Goal: Information Seeking & Learning: Find specific fact

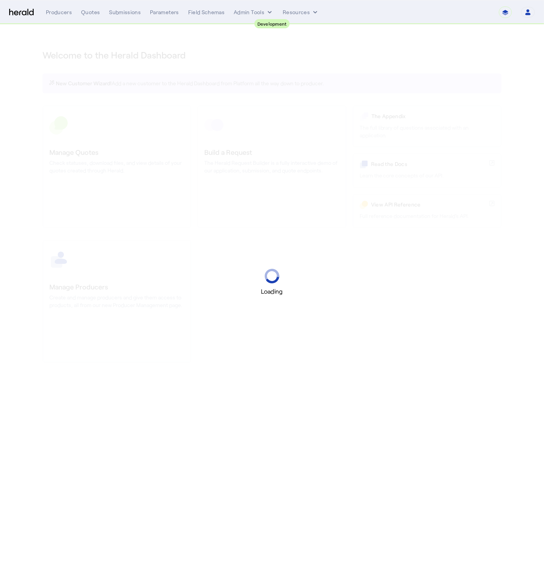
select select "pfm_2v8p_herald_api"
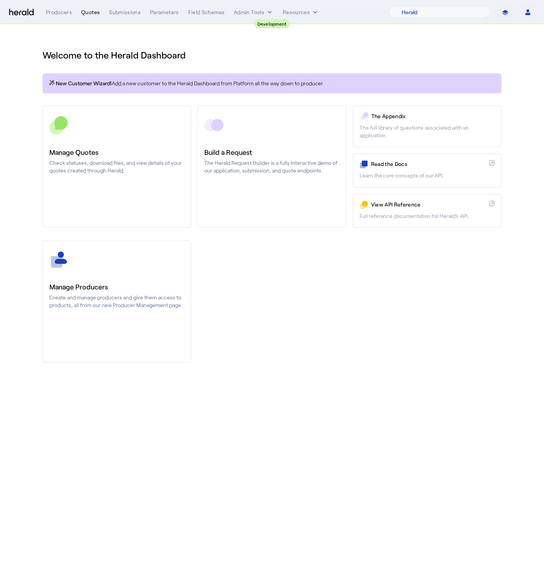
click at [83, 13] on div "Quotes" at bounding box center [90, 12] width 19 height 8
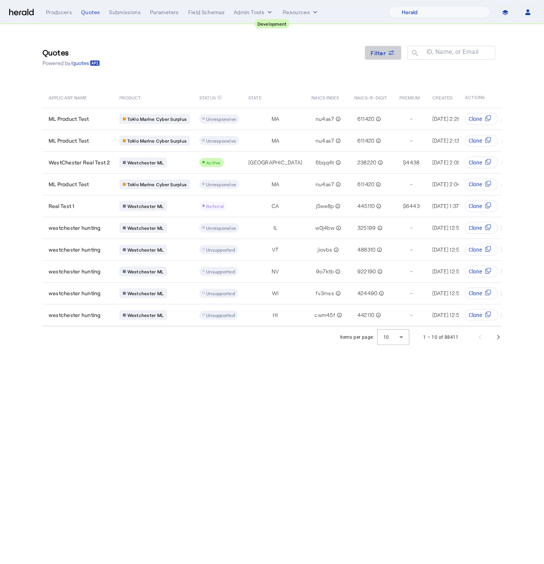
click at [397, 54] on span at bounding box center [383, 53] width 37 height 18
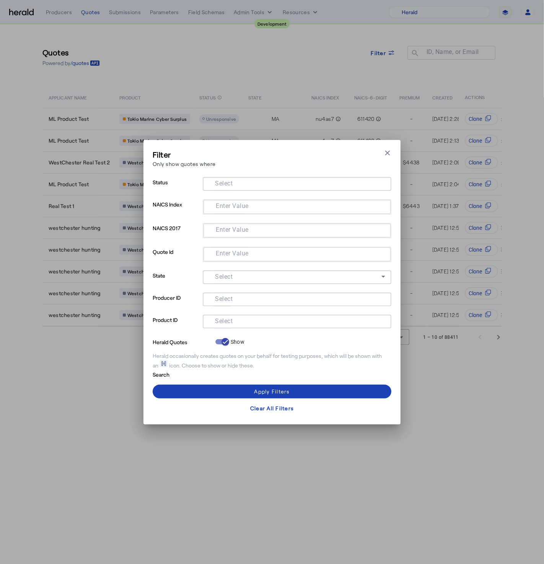
click at [236, 316] on input "Select" at bounding box center [295, 320] width 173 height 9
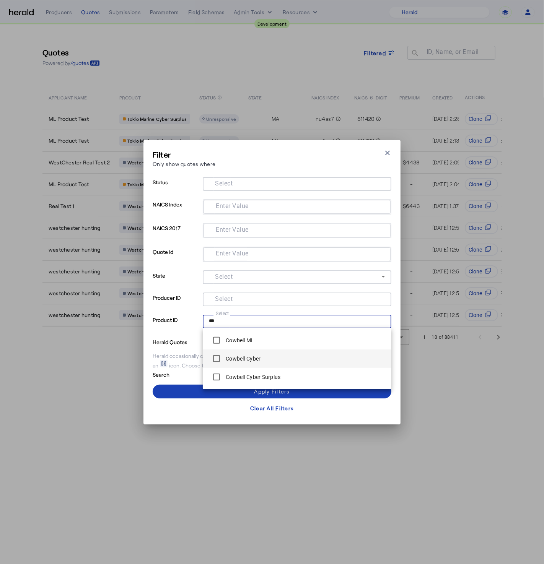
type input "***"
click at [231, 357] on label "Cowbell Cyber" at bounding box center [242, 359] width 36 height 8
click at [193, 391] on span at bounding box center [272, 391] width 239 height 18
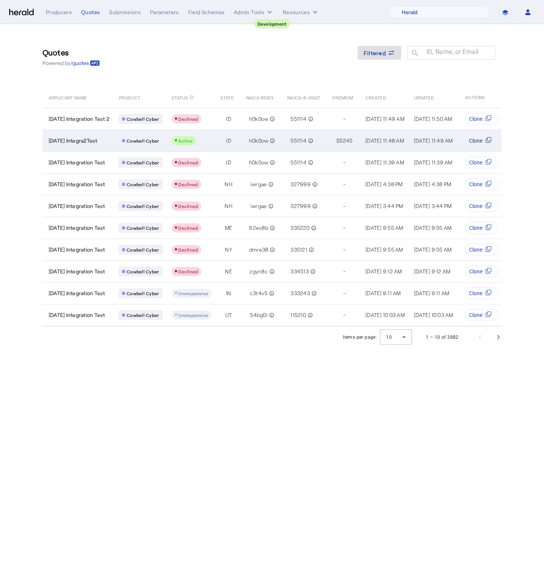
click at [489, 140] on icon "Table view of all quotes submitted by your platform" at bounding box center [488, 140] width 6 height 6
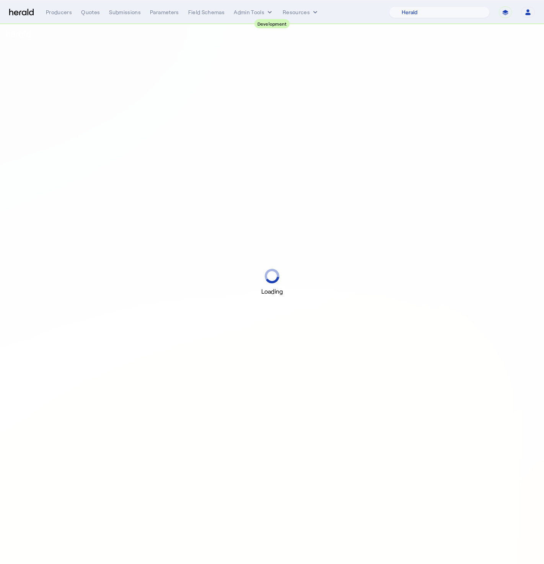
select select "pfm_2v8p_herald_api"
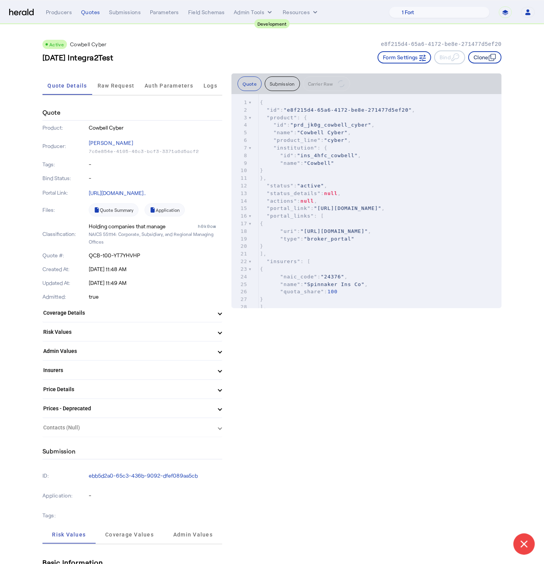
click at [479, 55] on button "Clone" at bounding box center [484, 57] width 33 height 12
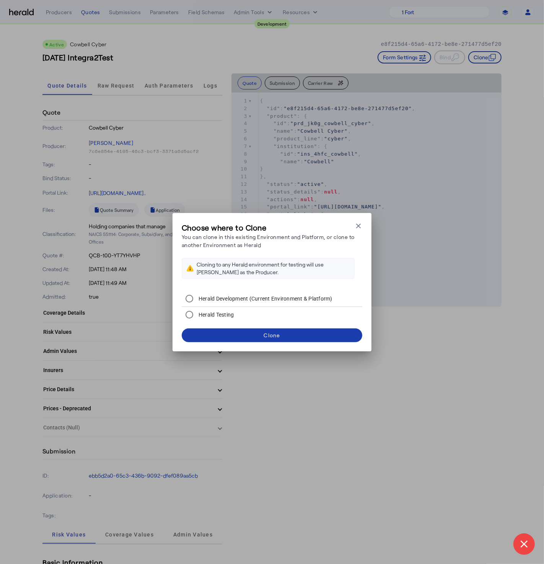
click at [310, 337] on span at bounding box center [272, 335] width 180 height 18
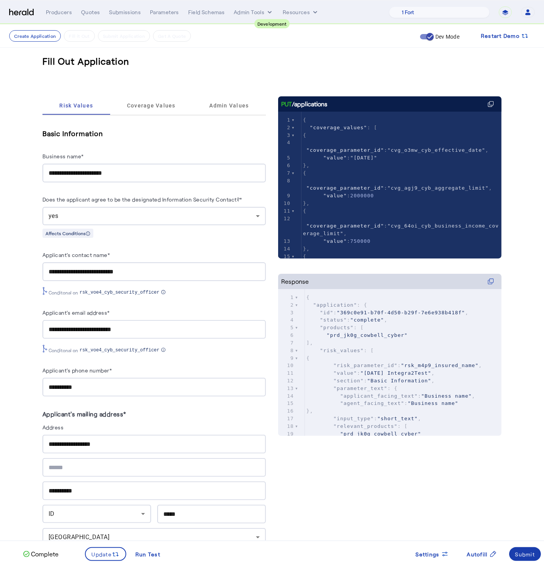
click at [532, 555] on div "Submit" at bounding box center [525, 554] width 20 height 8
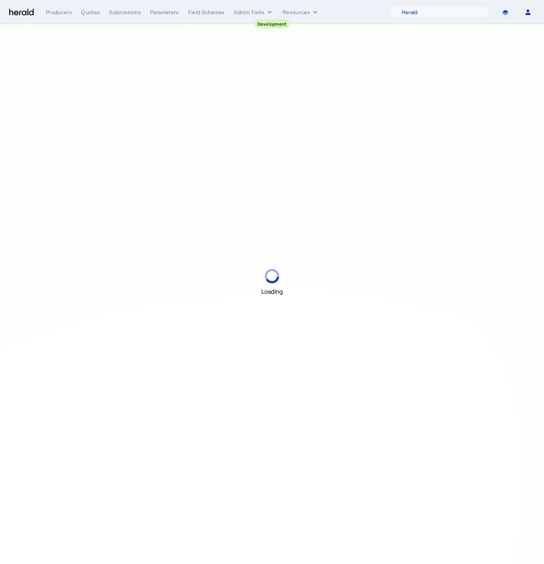
select select "pfm_2v8p_herald_api"
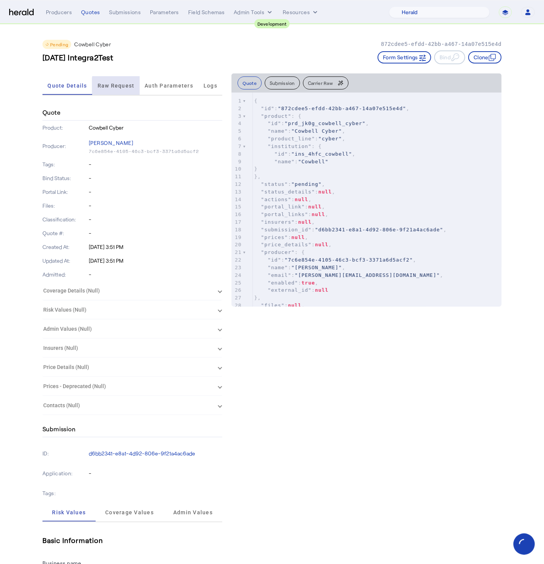
click at [132, 85] on span "Raw Request" at bounding box center [115, 85] width 37 height 5
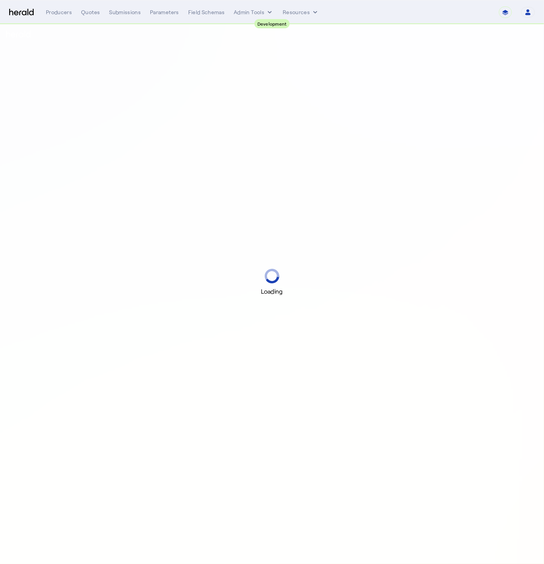
select select "pfm_2v8p_herald_api"
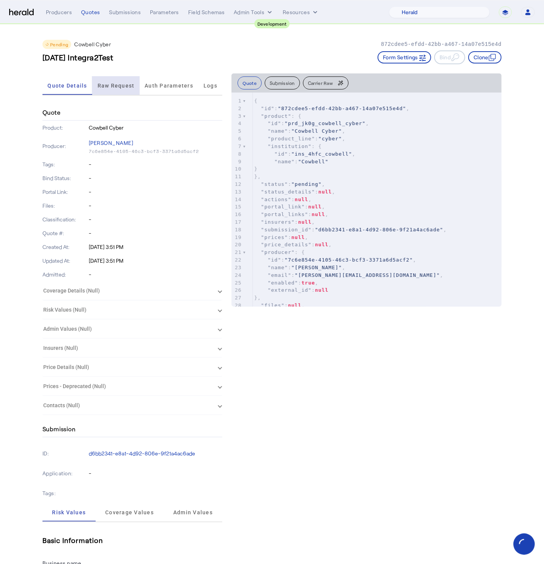
click at [109, 88] on span "Raw Request" at bounding box center [115, 85] width 37 height 18
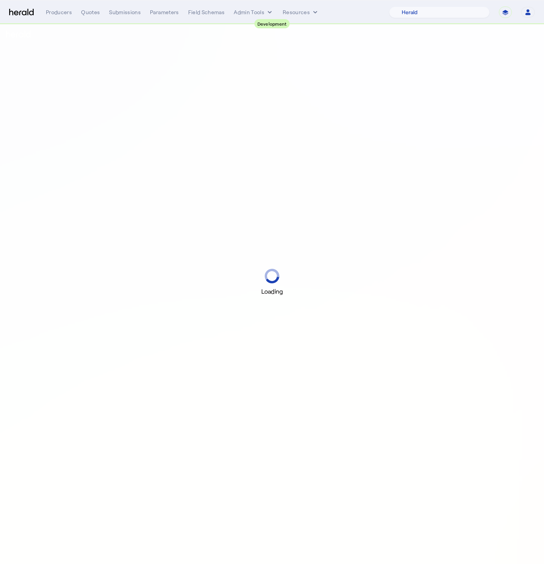
select select "pfm_2v8p_herald_api"
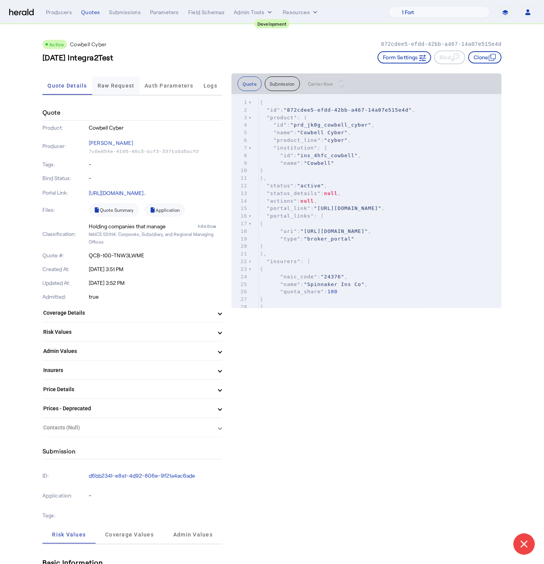
click at [110, 86] on span "Raw Request" at bounding box center [115, 85] width 37 height 5
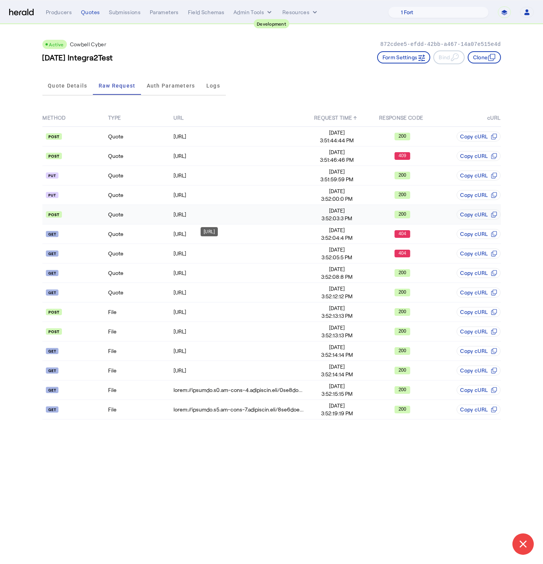
drag, startPoint x: 176, startPoint y: 212, endPoint x: 275, endPoint y: 211, distance: 98.6
click at [275, 211] on tr "Quote [URL] [DATE] 3:52:03:3 PM 200 Copy cURL" at bounding box center [271, 214] width 459 height 19
copy tr "[URL]"
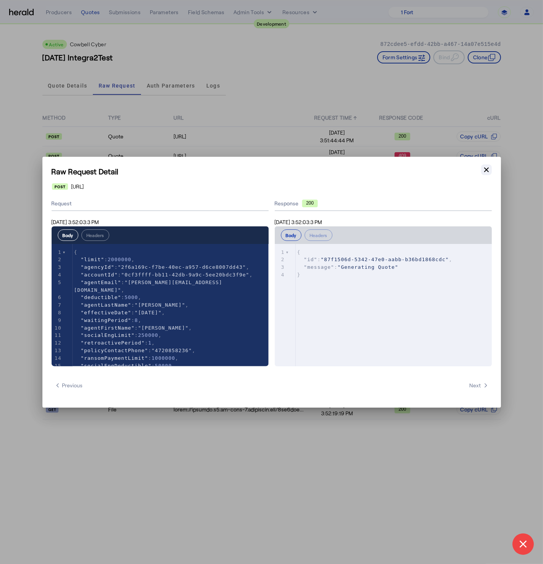
click at [486, 171] on icon "button" at bounding box center [487, 170] width 8 height 8
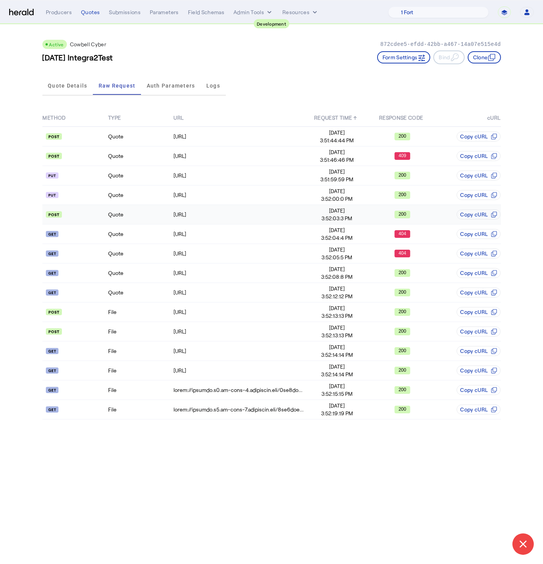
click at [309, 211] on span "[DATE]" at bounding box center [337, 211] width 65 height 8
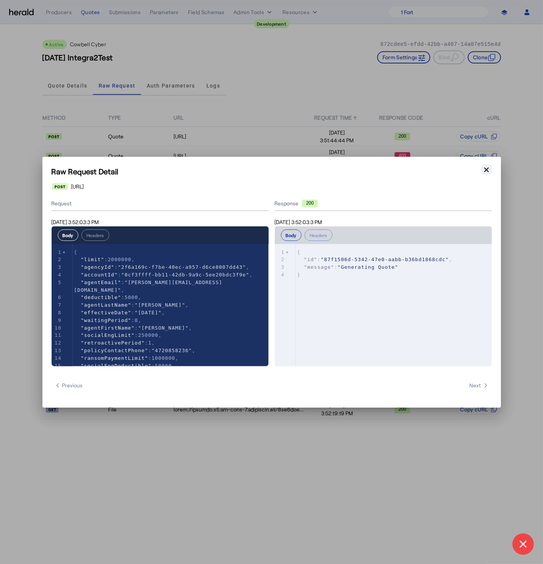
click at [490, 167] on button "Close modal" at bounding box center [486, 169] width 11 height 11
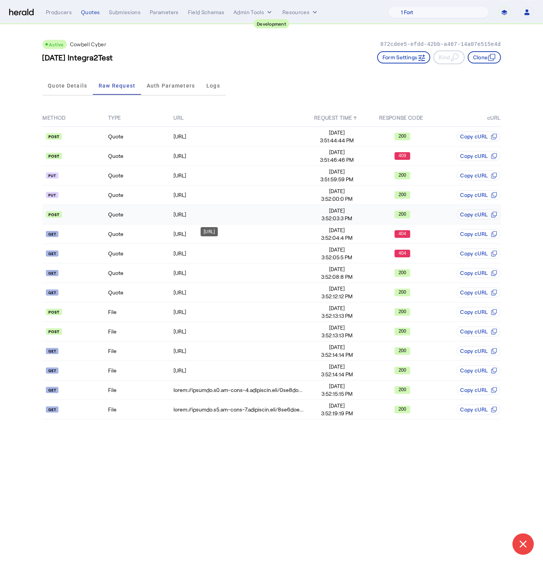
click at [284, 213] on div "[URL]" at bounding box center [239, 215] width 130 height 8
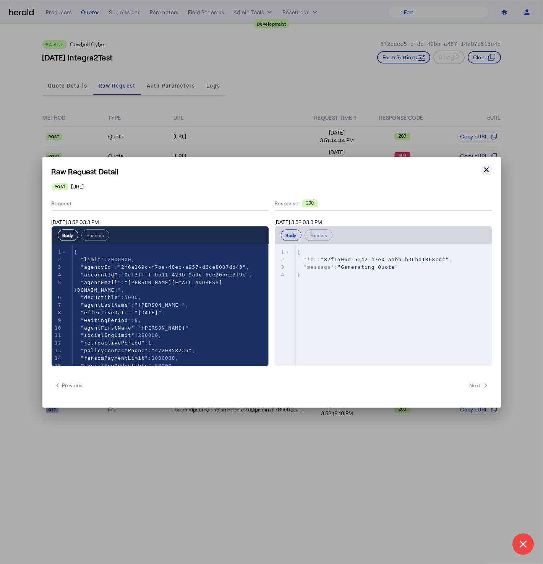
click at [487, 170] on icon "button" at bounding box center [486, 169] width 5 height 5
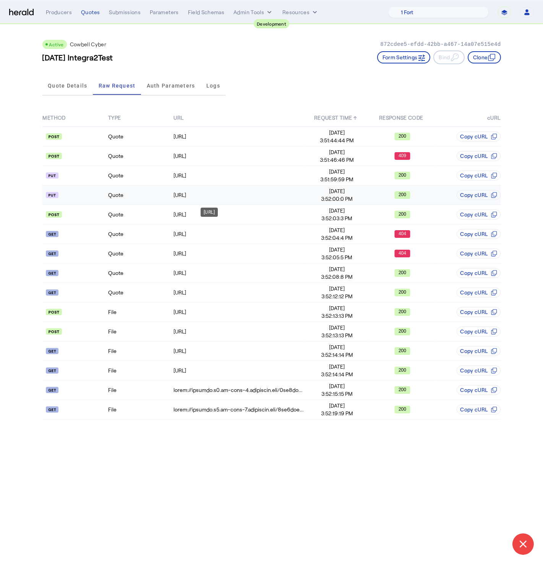
click at [302, 197] on div "[URL]" at bounding box center [239, 195] width 130 height 8
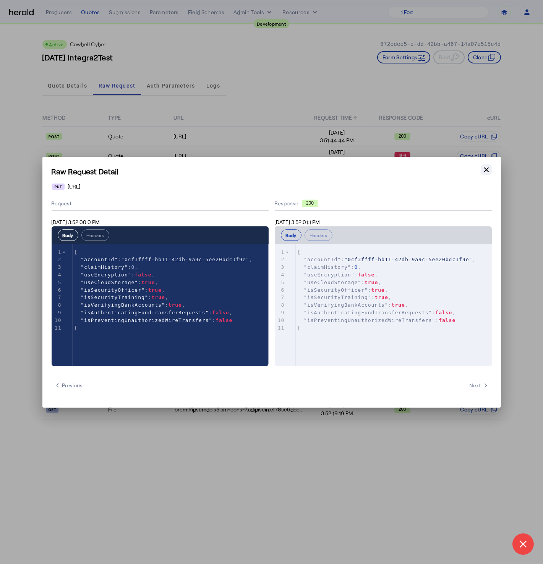
click at [487, 169] on icon "button" at bounding box center [486, 169] width 5 height 5
